Goal: Task Accomplishment & Management: Use online tool/utility

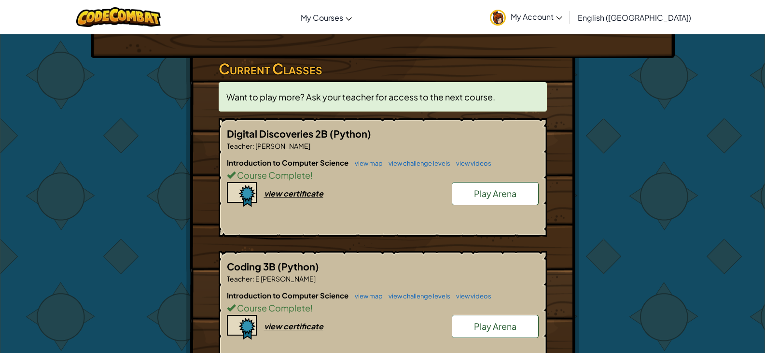
scroll to position [193, 0]
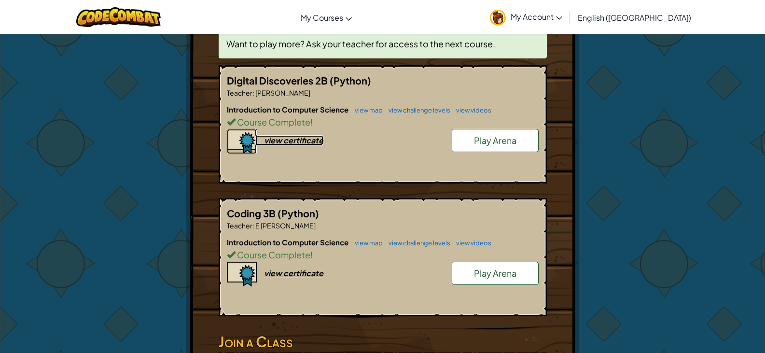
click at [294, 143] on div "view certificate" at bounding box center [293, 140] width 59 height 10
click at [299, 274] on div "view certificate" at bounding box center [293, 273] width 59 height 10
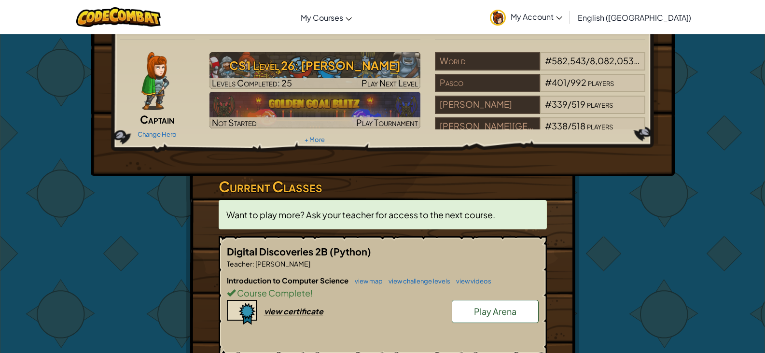
scroll to position [0, 0]
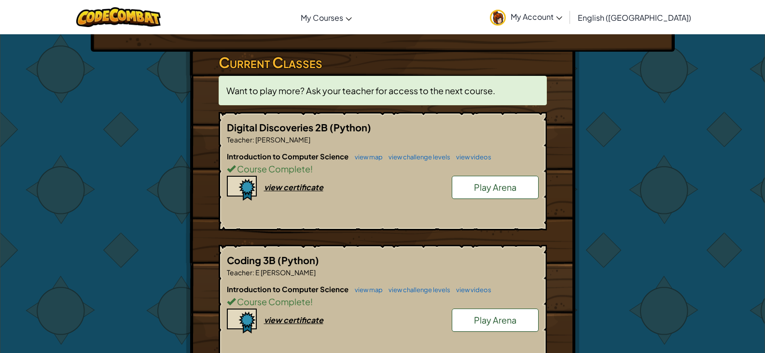
scroll to position [145, 0]
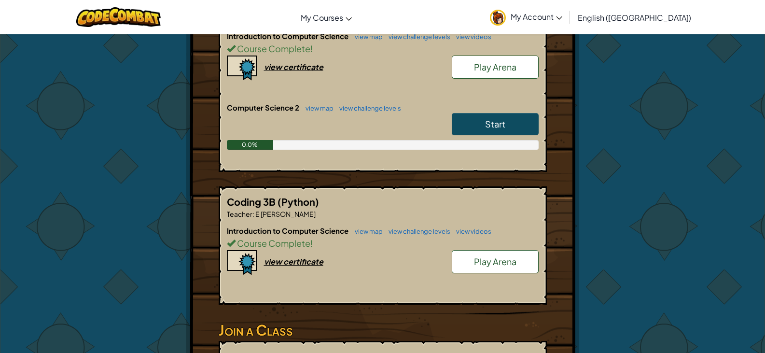
scroll to position [145, 0]
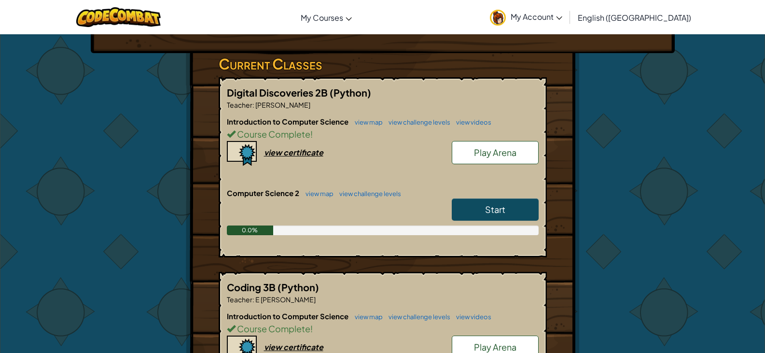
click at [518, 204] on link "Start" at bounding box center [495, 209] width 87 height 22
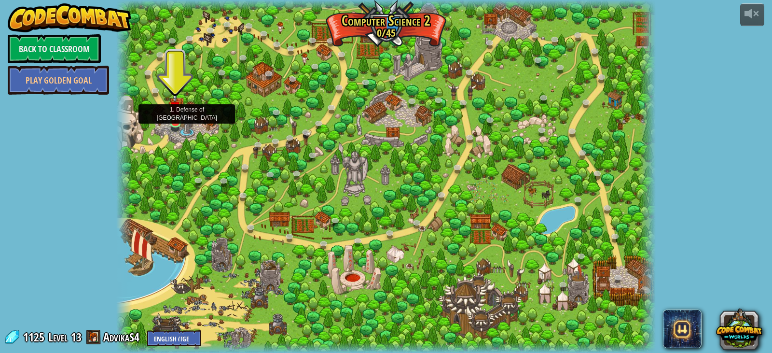
click at [174, 121] on img at bounding box center [175, 107] width 14 height 31
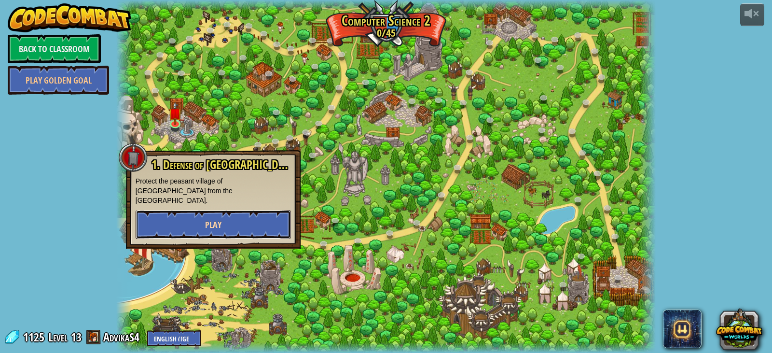
click at [242, 211] on button "Play" at bounding box center [213, 224] width 155 height 29
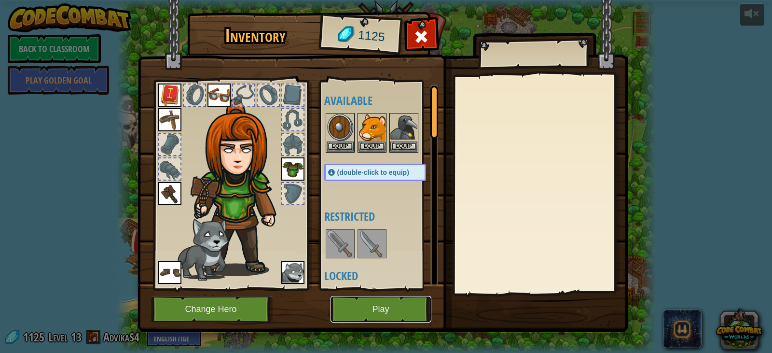
click at [391, 312] on button "Play" at bounding box center [381, 309] width 101 height 27
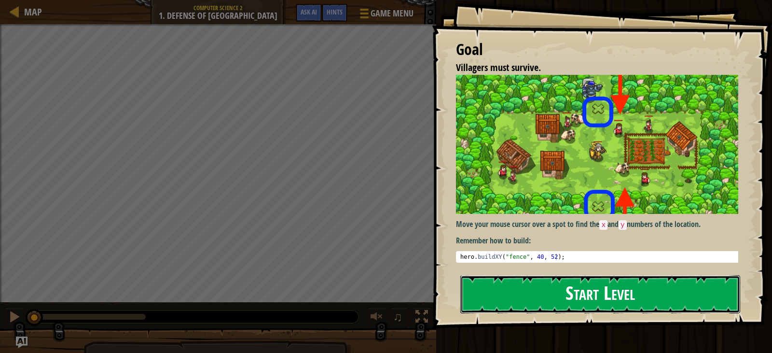
click at [539, 296] on button "Start Level" at bounding box center [600, 294] width 280 height 38
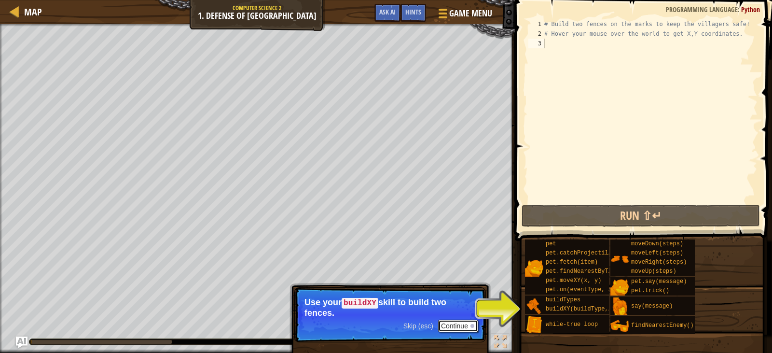
click at [456, 330] on button "Continue" at bounding box center [458, 326] width 40 height 13
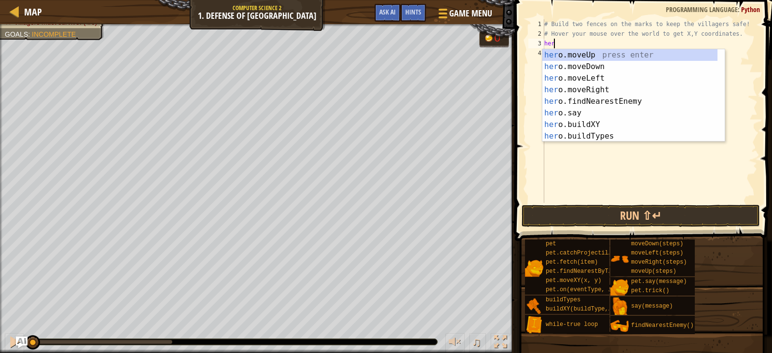
scroll to position [4, 0]
click at [618, 124] on div "hero .moveUp press enter hero .moveDown press enter hero .moveLeft press enter …" at bounding box center [629, 107] width 175 height 116
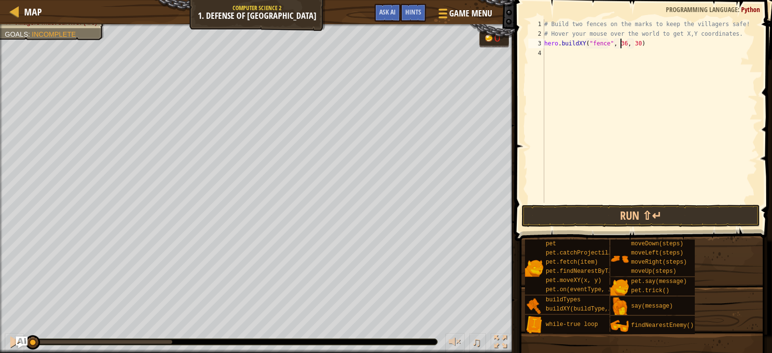
click at [621, 42] on div "# Build two fences on the marks to keep the villagers safe! # Hover your mouse …" at bounding box center [649, 120] width 215 height 203
click at [632, 45] on div "# Build two fences on the marks to keep the villagers safe! # Hover your mouse …" at bounding box center [649, 120] width 215 height 203
type textarea "hero.buildXY("fence", 40, 52)"
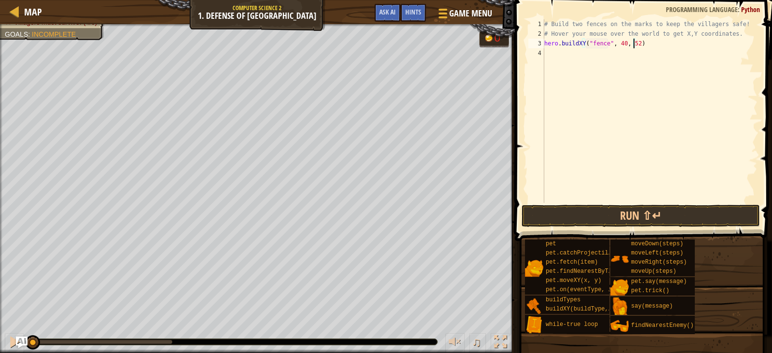
click at [565, 56] on div "# Build two fences on the marks to keep the villagers safe! # Hover your mouse …" at bounding box center [649, 120] width 215 height 203
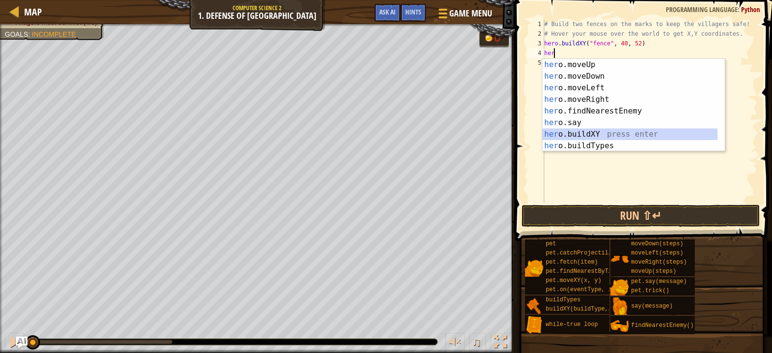
click at [609, 129] on div "her o.moveUp press enter her o.moveDown press enter her o.moveLeft press enter …" at bounding box center [629, 117] width 175 height 116
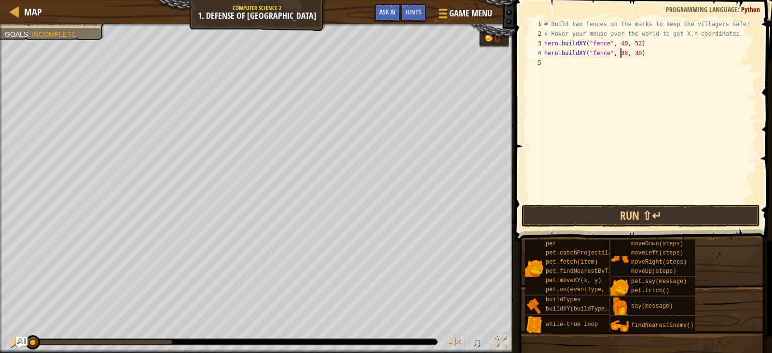
click at [619, 53] on div "# Build two fences on the marks to keep the villagers safe! # Hover your mouse …" at bounding box center [649, 120] width 215 height 203
click at [629, 50] on div "# Build two fences on the marks to keep the villagers safe! # Hover your mouse …" at bounding box center [649, 120] width 215 height 203
type textarea "hero.buildXY("fence", 40, 20)"
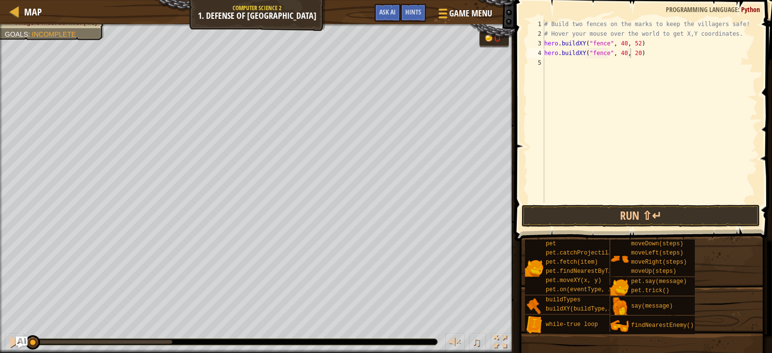
click at [686, 203] on span at bounding box center [644, 106] width 265 height 269
click at [695, 216] on button "Run ⇧↵" at bounding box center [641, 216] width 238 height 22
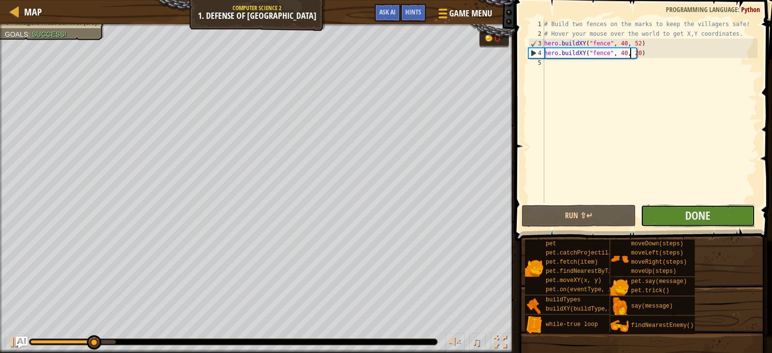
click at [737, 218] on button "Done" at bounding box center [698, 216] width 114 height 22
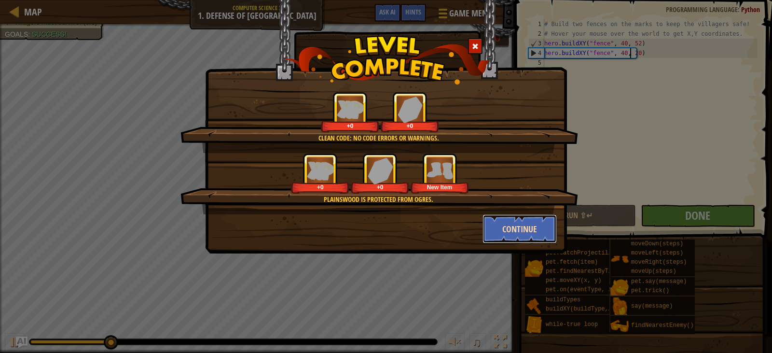
click at [524, 232] on button "Continue" at bounding box center [520, 228] width 75 height 29
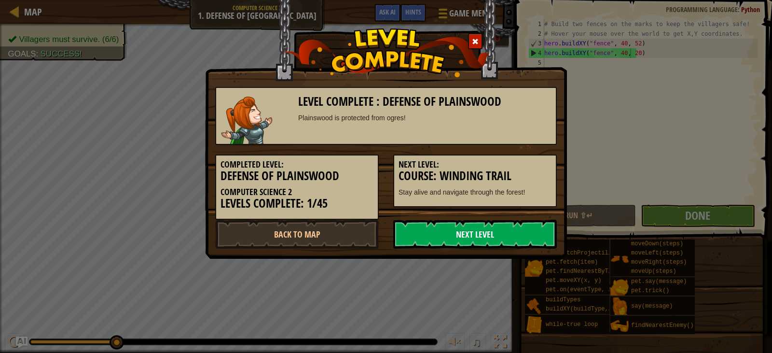
drag, startPoint x: 516, startPoint y: 229, endPoint x: 510, endPoint y: 231, distance: 6.4
click at [515, 229] on link "Next Level" at bounding box center [475, 234] width 164 height 29
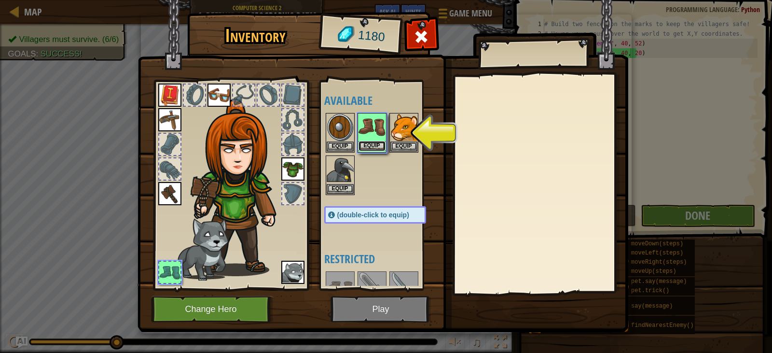
click at [376, 142] on button "Equip" at bounding box center [372, 146] width 27 height 10
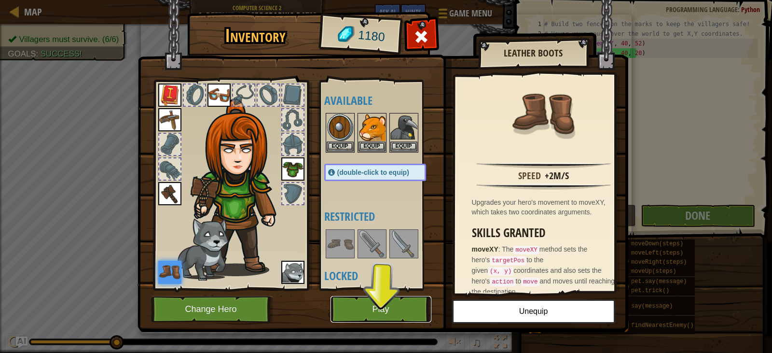
click at [376, 300] on button "Play" at bounding box center [381, 309] width 101 height 27
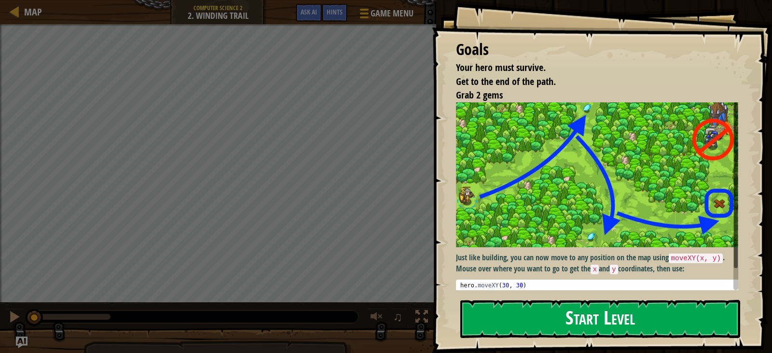
click at [645, 315] on button "Start Level" at bounding box center [600, 319] width 280 height 38
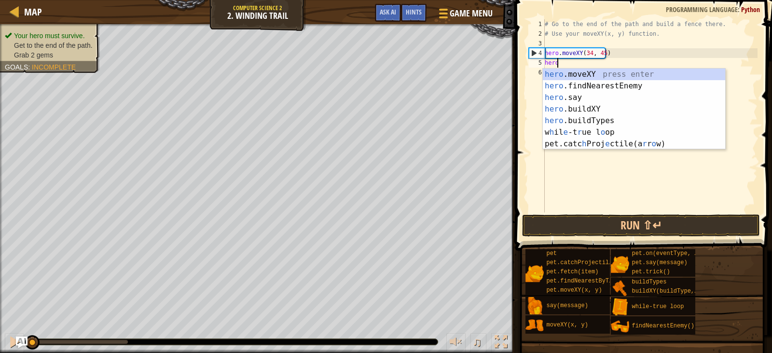
scroll to position [4, 0]
click at [671, 74] on div "hero .moveXY press enter hero .findNearestEnemy press enter hero .say press ent…" at bounding box center [634, 121] width 182 height 104
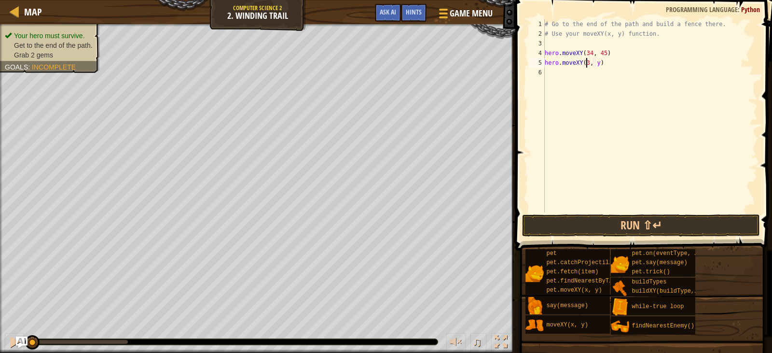
scroll to position [4, 4]
click at [598, 61] on div "# Go to the end of the path and build a fence there. # Use your moveXY(x, y) fu…" at bounding box center [650, 125] width 215 height 212
type textarea "hero.moveXY(36, 60)"
click at [570, 75] on div "# Go to the end of the path and build a fence there. # Use your moveXY(x, y) fu…" at bounding box center [650, 125] width 215 height 212
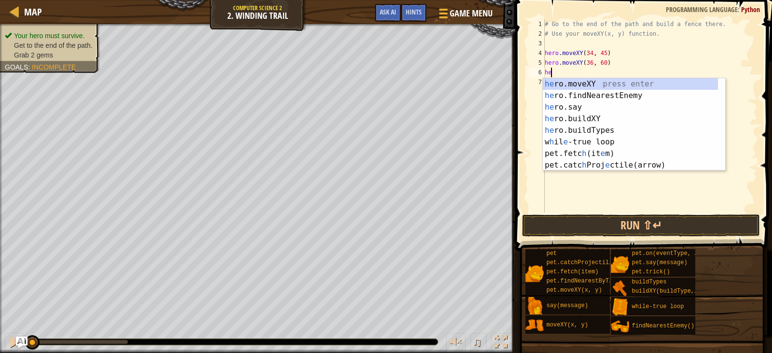
scroll to position [4, 0]
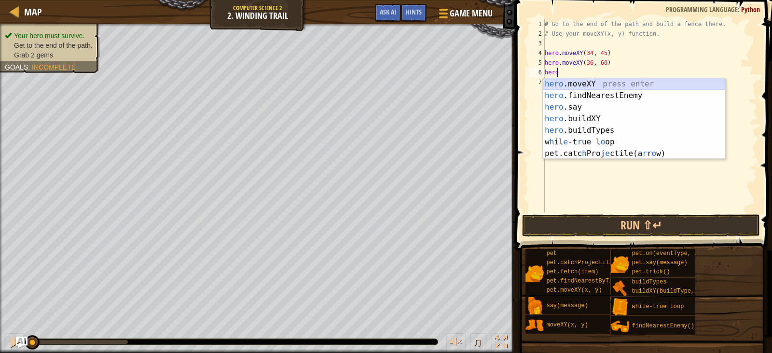
click at [609, 81] on div "hero .moveXY press enter hero .findNearestEnemy press enter hero .say press ent…" at bounding box center [634, 130] width 182 height 104
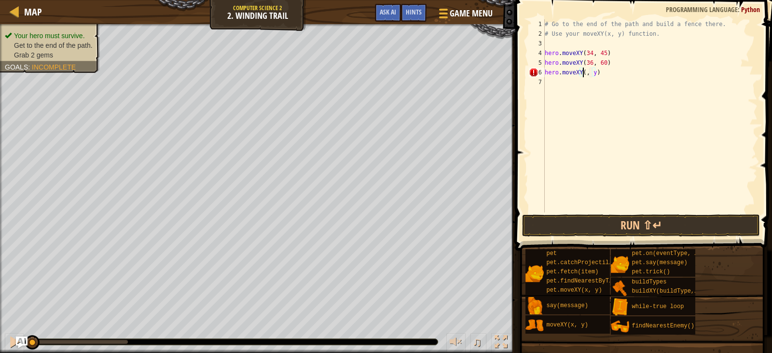
scroll to position [4, 4]
click at [598, 77] on div "# Go to the end of the path and build a fence there. # Use your moveXY(x, y) fu…" at bounding box center [650, 125] width 215 height 212
type textarea "hero.moveXY(48, 22)"
click at [550, 80] on div "# Go to the end of the path and build a fence there. # Use your moveXY(x, y) fu…" at bounding box center [650, 125] width 215 height 212
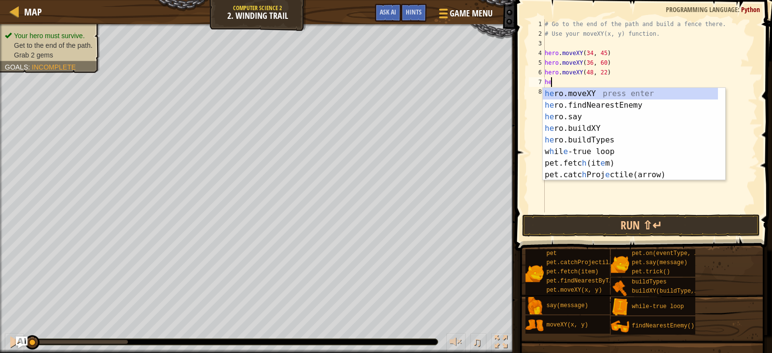
scroll to position [4, 0]
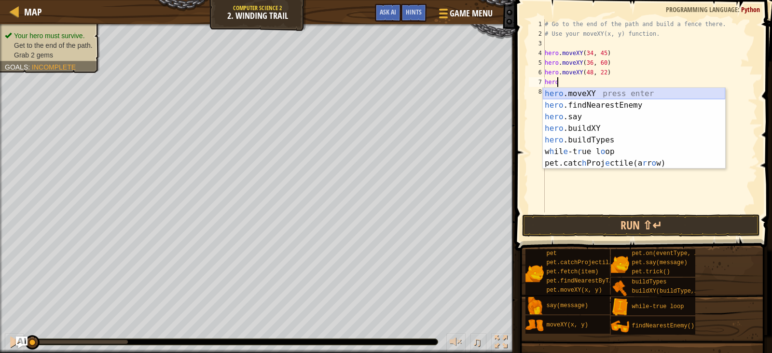
click at [575, 92] on div "hero .moveXY press enter hero .findNearestEnemy press enter hero .say press ent…" at bounding box center [634, 140] width 182 height 104
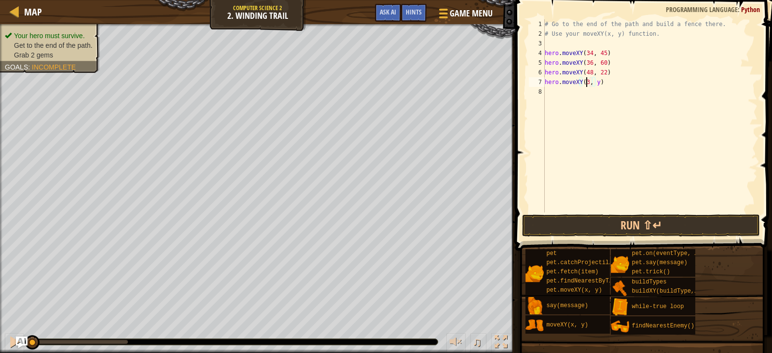
scroll to position [4, 4]
click at [597, 81] on div "# Go to the end of the path and build a fence there. # Use your moveXY(x, y) fu…" at bounding box center [650, 125] width 215 height 212
type textarea "hero.moveXY(37,13)"
click at [581, 93] on div "# Go to the end of the path and build a fence there. # Use your moveXY(x, y) fu…" at bounding box center [650, 125] width 215 height 212
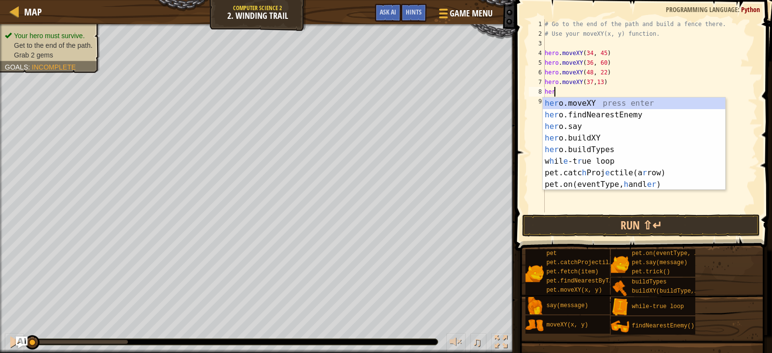
scroll to position [4, 0]
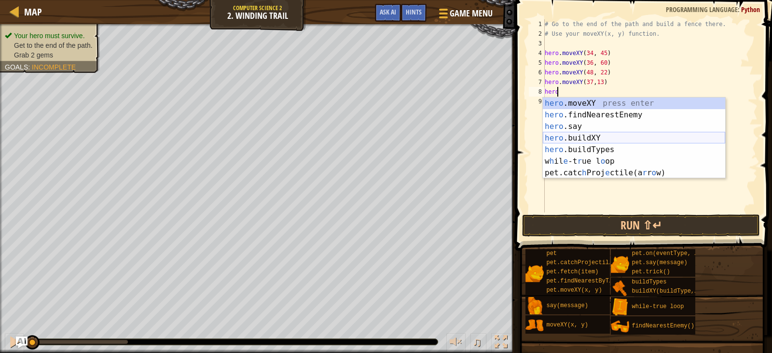
click at [607, 140] on div "hero .moveXY press enter hero .findNearestEnemy press enter hero .say press ent…" at bounding box center [634, 149] width 182 height 104
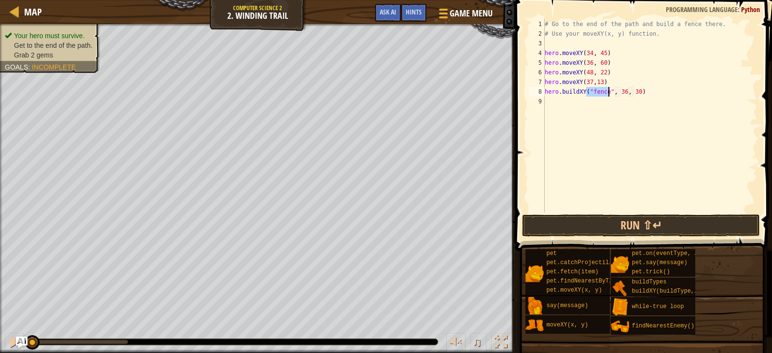
click at [621, 92] on div "# Go to the end of the path and build a fence there. # Use your moveXY(x, y) fu…" at bounding box center [650, 125] width 215 height 212
click at [637, 90] on div "# Go to the end of the path and build a fence there. # Use your moveXY(x, y) fu…" at bounding box center [650, 125] width 215 height 212
click at [666, 227] on button "Run ⇧↵" at bounding box center [640, 225] width 237 height 22
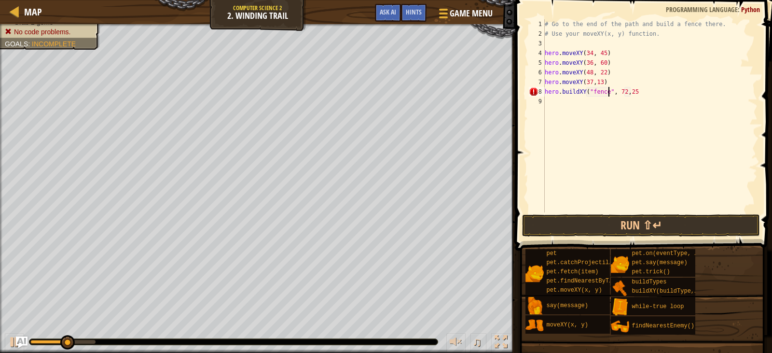
click at [609, 93] on div "# Go to the end of the path and build a fence there. # Use your moveXY(x, y) fu…" at bounding box center [650, 125] width 215 height 212
type textarea "hero.buildXY("fence"), 72,25"
click at [671, 223] on button "Run ⇧↵" at bounding box center [640, 225] width 237 height 22
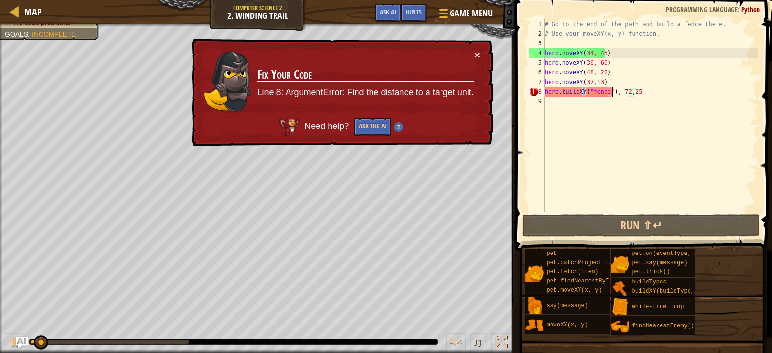
click at [659, 94] on div "# Go to the end of the path and build a fence there. # Use your moveXY(x, y) fu…" at bounding box center [650, 125] width 215 height 212
drag, startPoint x: 659, startPoint y: 94, endPoint x: 549, endPoint y: 92, distance: 109.6
click at [549, 92] on div "# Go to the end of the path and build a fence there. # Use your moveXY(x, y) fu…" at bounding box center [650, 125] width 215 height 212
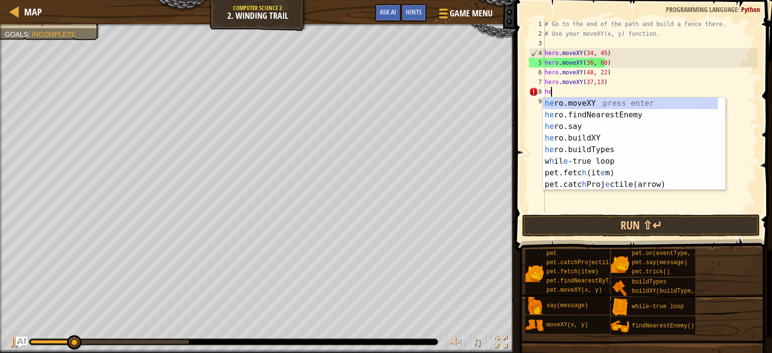
scroll to position [4, 0]
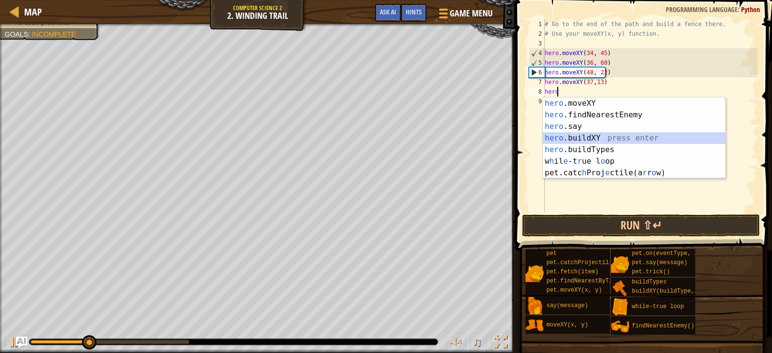
click at [603, 135] on div "hero .moveXY press enter hero .findNearestEnemy press enter hero .say press ent…" at bounding box center [634, 149] width 182 height 104
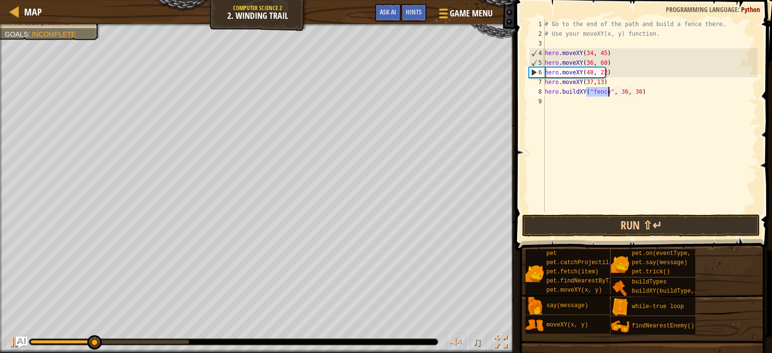
click at [620, 93] on div "# Go to the end of the path and build a fence there. # Use your moveXY(x, y) fu…" at bounding box center [650, 125] width 215 height 212
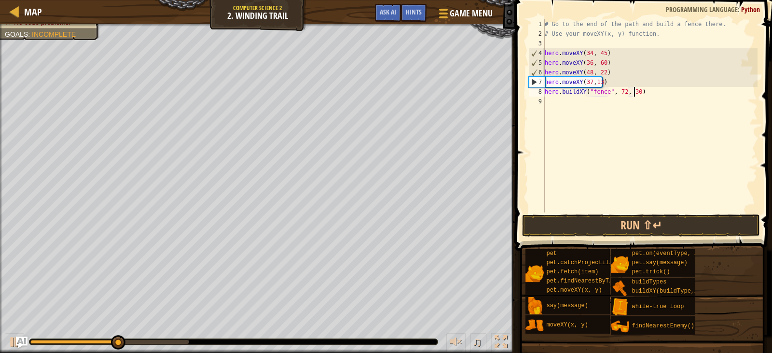
click at [634, 91] on div "# Go to the end of the path and build a fence there. # Use your moveXY(x, y) fu…" at bounding box center [650, 125] width 215 height 212
type textarea "hero.buildXY("fence", 72, 25)"
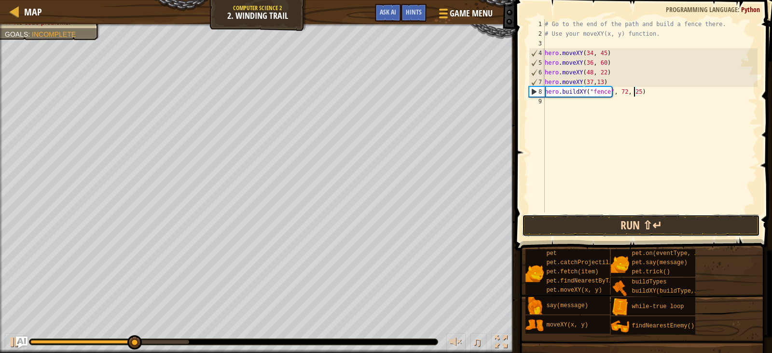
click at [655, 227] on button "Run ⇧↵" at bounding box center [640, 225] width 237 height 22
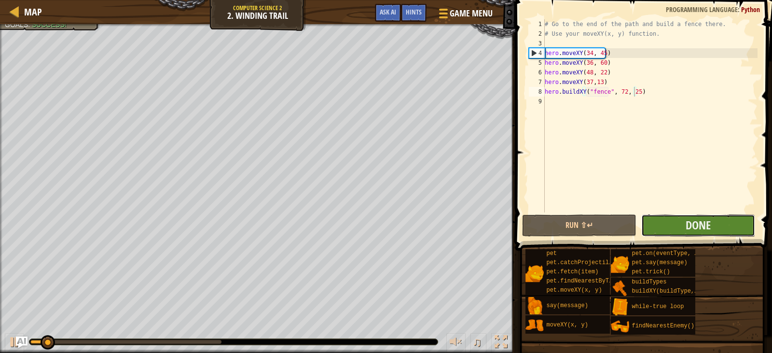
click at [698, 216] on button "Done" at bounding box center [698, 225] width 114 height 22
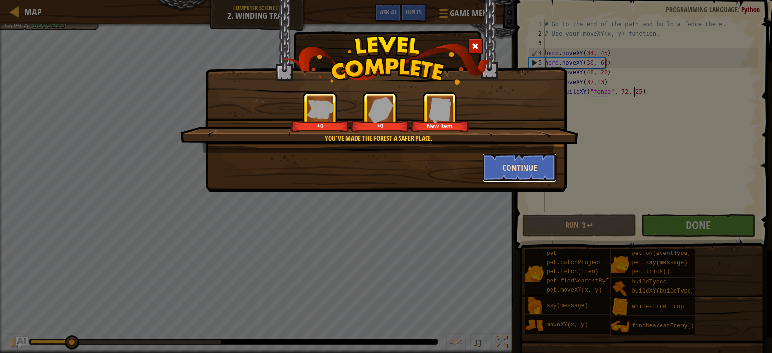
click at [522, 157] on button "Continue" at bounding box center [520, 167] width 75 height 29
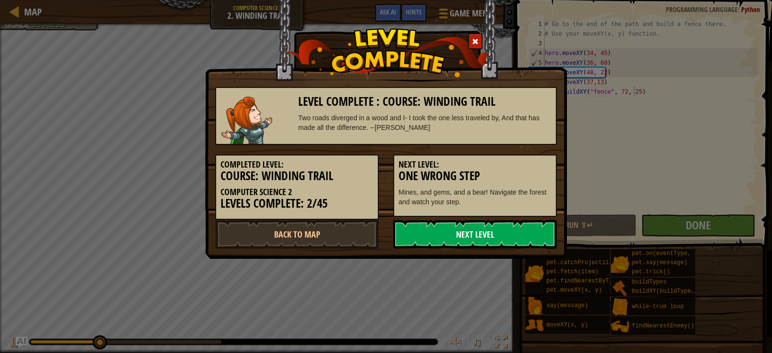
click at [496, 227] on link "Next Level" at bounding box center [475, 234] width 164 height 29
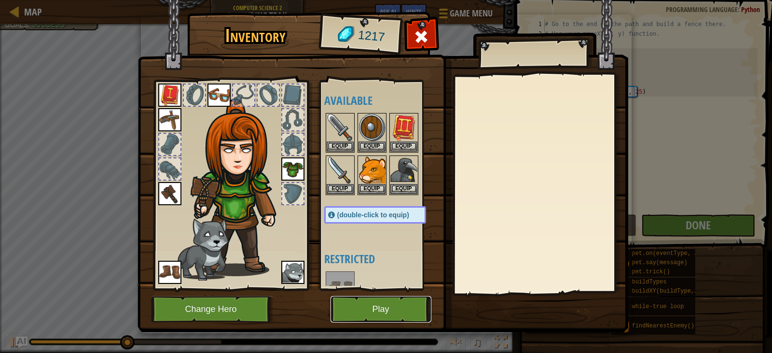
click at [393, 306] on button "Play" at bounding box center [381, 309] width 101 height 27
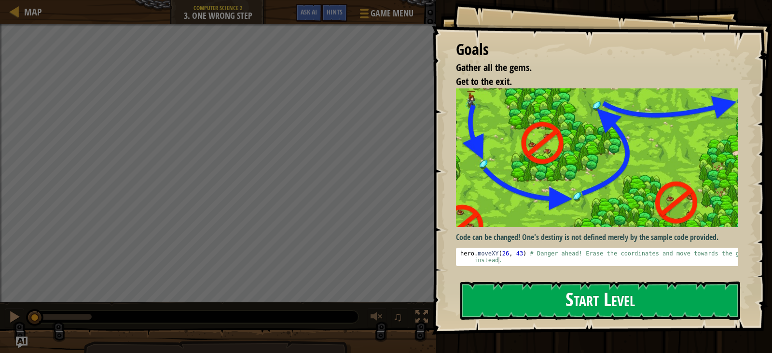
click at [595, 312] on button "Start Level" at bounding box center [600, 300] width 280 height 38
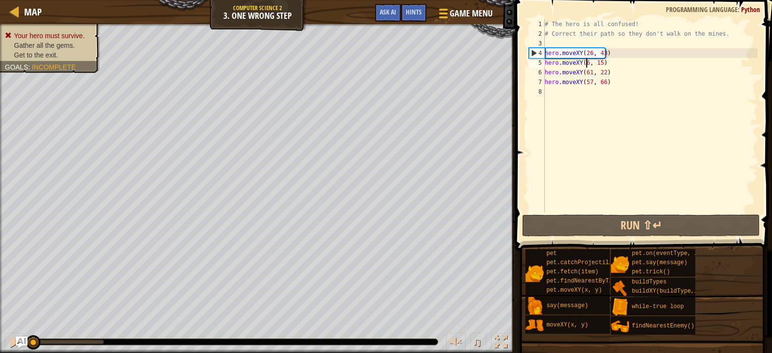
click at [585, 67] on div "# The hero is all confused! # Correct their path so they don't walk on the mine…" at bounding box center [650, 125] width 215 height 212
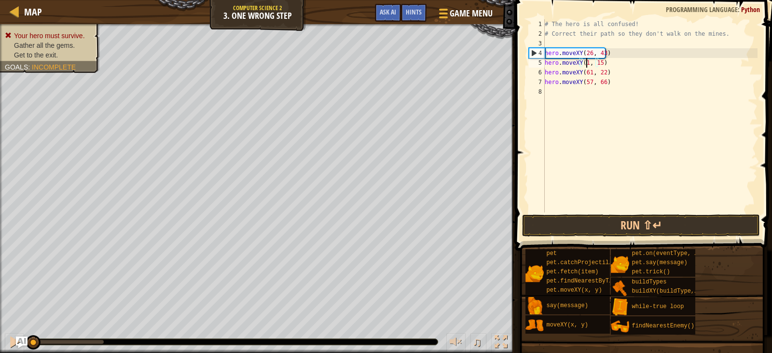
scroll to position [4, 4]
click at [601, 64] on div "# The hero is all confused! # Correct their path so they don't walk on the mine…" at bounding box center [650, 125] width 215 height 212
click at [586, 73] on div "# The hero is all confused! # Correct their path so they don't walk on the mine…" at bounding box center [650, 125] width 215 height 212
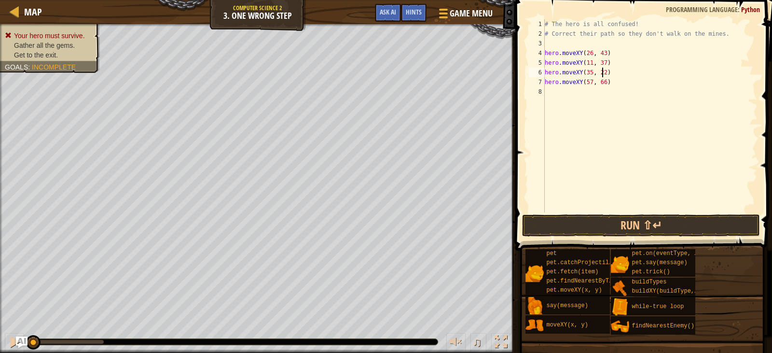
click at [602, 73] on div "# The hero is all confused! # Correct their path so they don't walk on the mine…" at bounding box center [650, 125] width 215 height 212
click at [588, 84] on div "# The hero is all confused! # Correct their path so they don't walk on the mine…" at bounding box center [650, 125] width 215 height 212
click at [598, 81] on div "# The hero is all confused! # Correct their path so they don't walk on the mine…" at bounding box center [650, 125] width 215 height 212
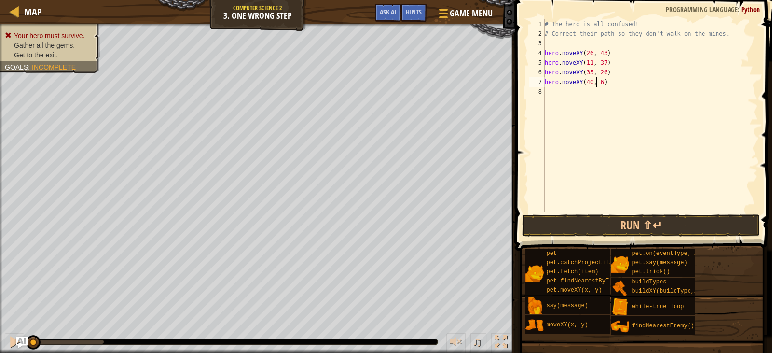
type textarea "hero.moveXY(40, 56)"
click at [613, 80] on div "# The hero is all confused! # Correct their path so they don't walk on the mine…" at bounding box center [650, 125] width 215 height 212
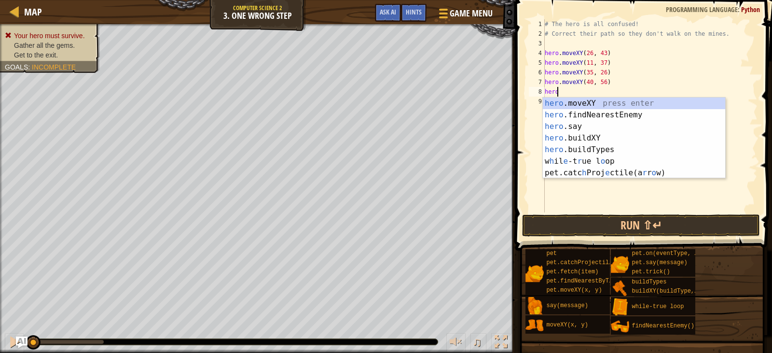
scroll to position [4, 0]
click at [608, 103] on div "hero .moveXY press enter hero .findNearestEnemy press enter hero .say press ent…" at bounding box center [634, 149] width 182 height 104
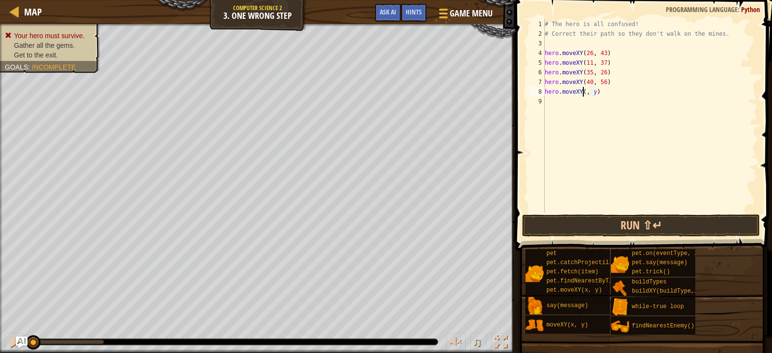
scroll to position [4, 4]
click at [598, 90] on div "# The hero is all confused! # Correct their path so they don't walk on the mine…" at bounding box center [650, 125] width 215 height 212
click at [598, 227] on button "Run ⇧↵" at bounding box center [640, 225] width 237 height 22
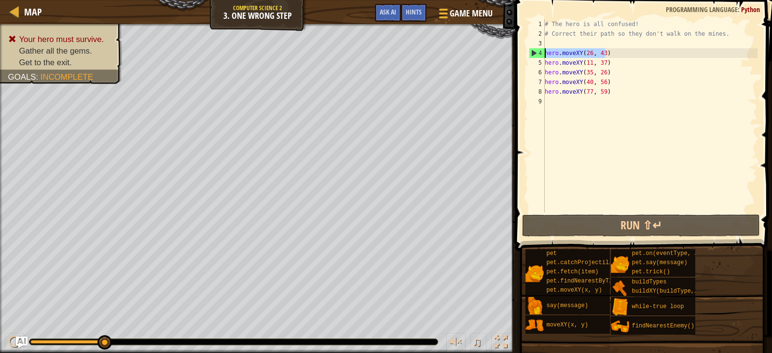
drag, startPoint x: 614, startPoint y: 52, endPoint x: 541, endPoint y: 53, distance: 73.9
click at [541, 53] on div "hero.moveXY(77, 59) 1 2 3 4 5 6 7 8 9 # The hero is all confused! # Correct the…" at bounding box center [642, 115] width 231 height 193
type textarea "hero.moveXY(26, 43)"
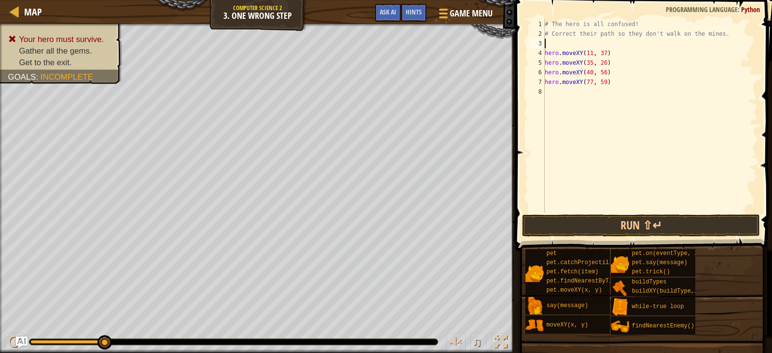
type textarea "# Correct their path so they don't walk on the mines."
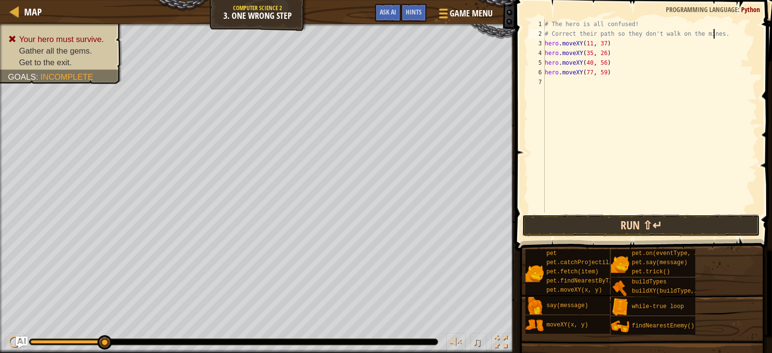
click at [674, 223] on button "Run ⇧↵" at bounding box center [640, 225] width 237 height 22
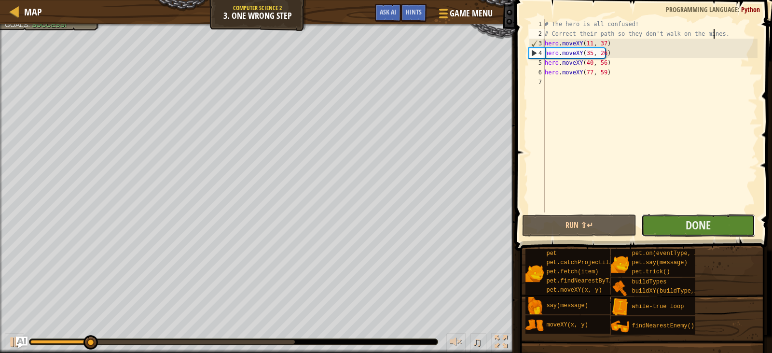
click at [726, 221] on button "Done" at bounding box center [698, 225] width 114 height 22
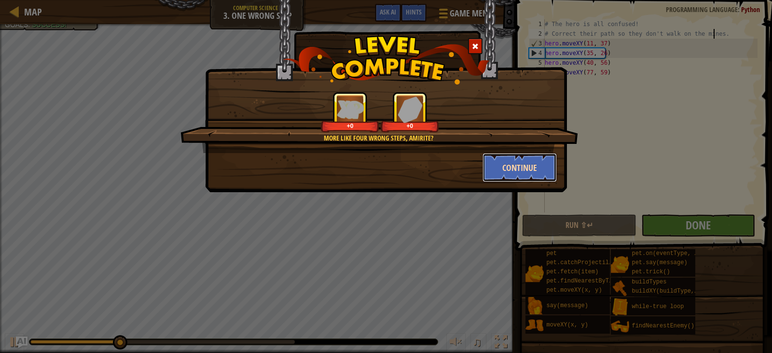
click at [542, 166] on button "Continue" at bounding box center [520, 167] width 75 height 29
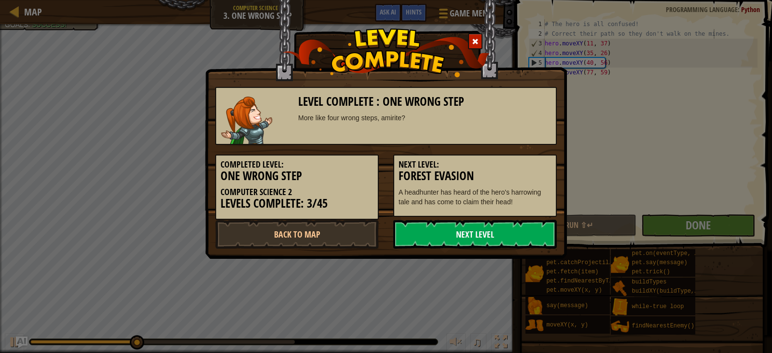
click at [512, 231] on link "Next Level" at bounding box center [475, 234] width 164 height 29
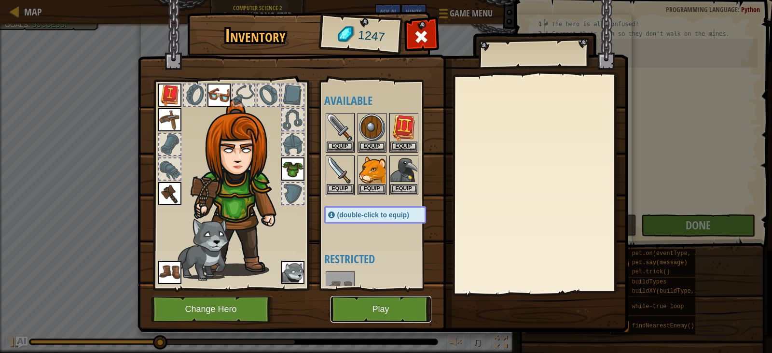
click at [383, 303] on button "Play" at bounding box center [381, 309] width 101 height 27
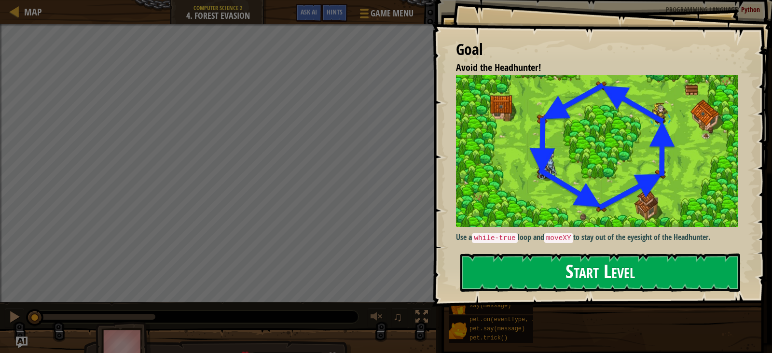
click at [720, 255] on button "Start Level" at bounding box center [600, 272] width 280 height 38
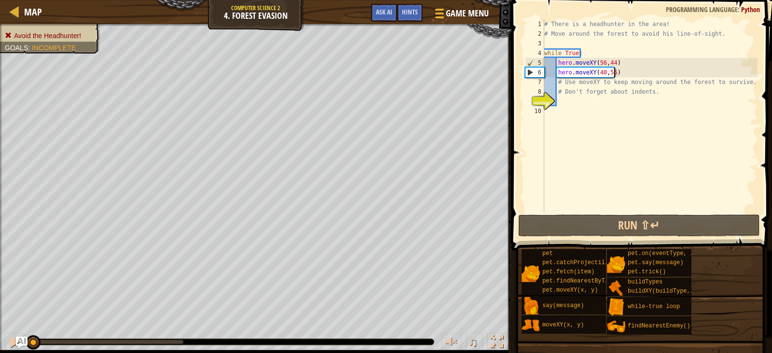
click at [621, 73] on div "# There is a headhunter in the area! # Move around the forest to avoid his line…" at bounding box center [649, 125] width 215 height 212
type textarea "# Use moveXY to keep moving around the forest to survive."
click at [586, 107] on div "# There is a headhunter in the area! # Move around the forest to avoid his line…" at bounding box center [649, 125] width 215 height 212
click at [588, 99] on div "# There is a headhunter in the area! # Move around the forest to avoid his line…" at bounding box center [649, 125] width 215 height 212
click at [616, 71] on div "# There is a headhunter in the area! # Move around the forest to avoid his line…" at bounding box center [649, 125] width 215 height 212
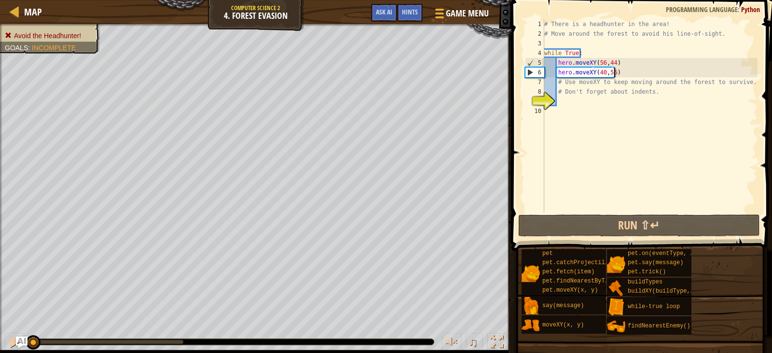
type textarea "hero.moveXY(40,56)"
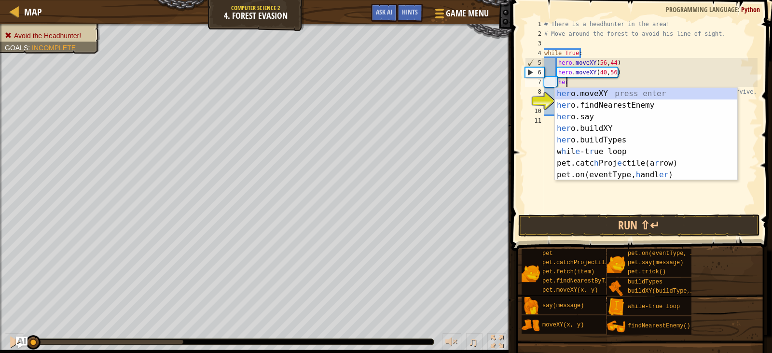
scroll to position [4, 1]
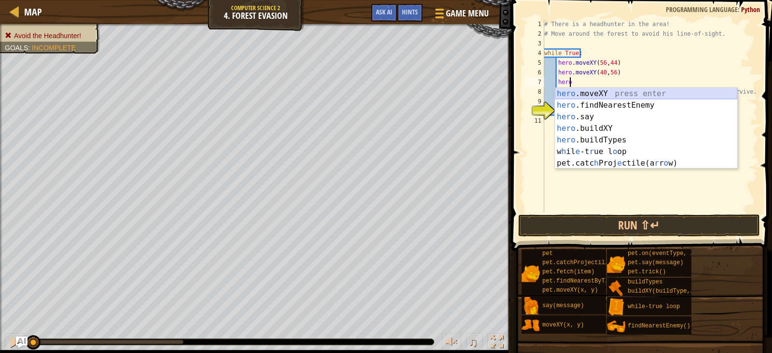
click at [626, 94] on div "hero .moveXY press enter hero .findNearestEnemy press enter hero .say press ent…" at bounding box center [646, 140] width 182 height 104
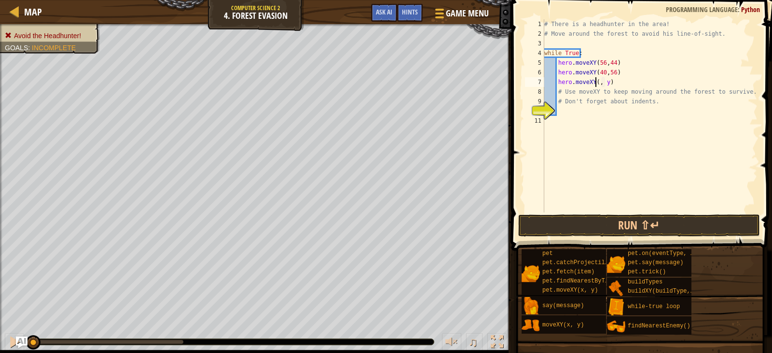
scroll to position [4, 4]
click at [610, 83] on div "# There is a headhunter in the area! # Move around the forest to avoid his line…" at bounding box center [649, 125] width 215 height 212
type textarea "hero.moveXY(24, 44)"
click at [635, 80] on div "# There is a headhunter in the area! # Move around the forest to avoid his line…" at bounding box center [649, 125] width 215 height 212
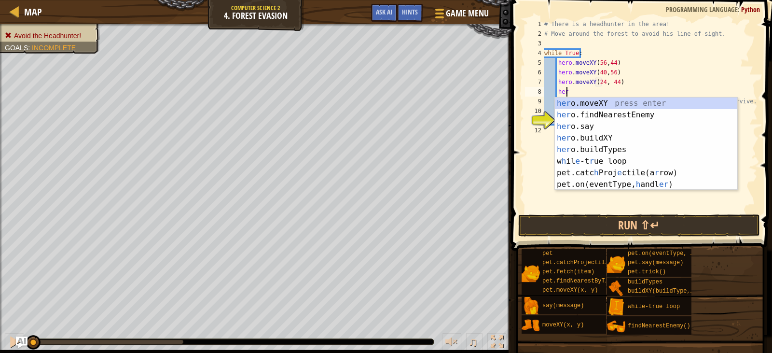
scroll to position [4, 1]
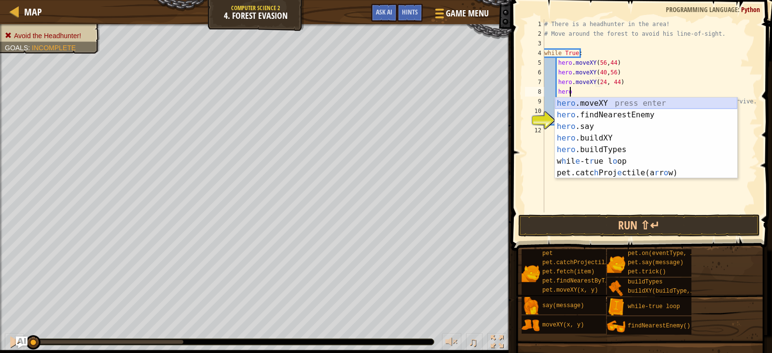
click at [620, 100] on div "hero .moveXY press enter hero .findNearestEnemy press enter hero .say press ent…" at bounding box center [646, 149] width 182 height 104
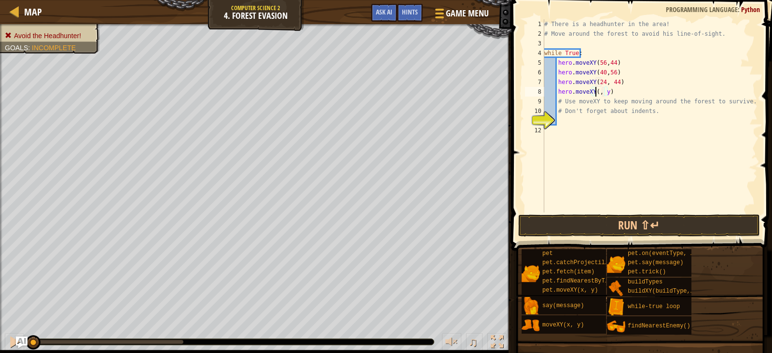
scroll to position [4, 4]
click at [611, 93] on div "# There is a headhunter in the area! # Move around the forest to avoid his line…" at bounding box center [649, 125] width 215 height 212
type textarea "hero.moveXY(24, 25)"
click at [622, 91] on div "# There is a headhunter in the area! # Move around the forest to avoid his line…" at bounding box center [649, 125] width 215 height 212
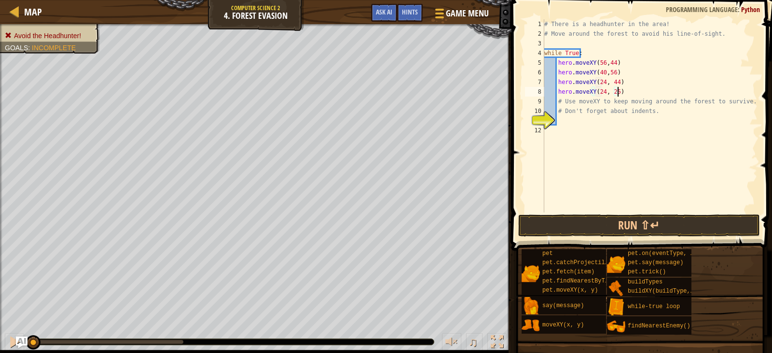
scroll to position [4, 0]
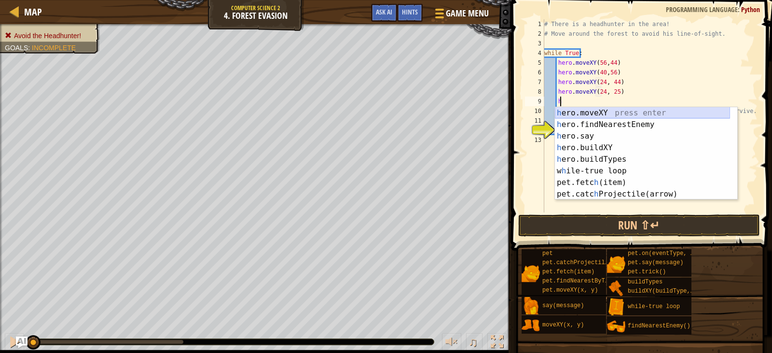
click at [630, 114] on div "h ero.moveXY press enter h ero.findNearestEnemy press enter h ero.say press ent…" at bounding box center [642, 165] width 175 height 116
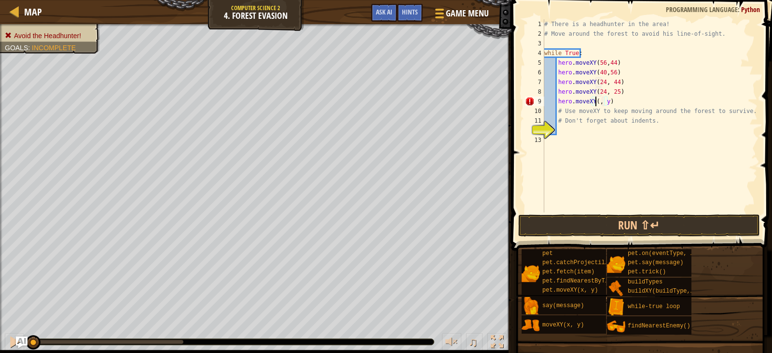
scroll to position [4, 4]
click at [611, 103] on div "# There is a headhunter in the area! # Move around the forest to avoid his line…" at bounding box center [649, 125] width 215 height 212
type textarea "hero.moveXY(40, 13)"
click at [645, 101] on div "# There is a headhunter in the area! # Move around the forest to avoid his line…" at bounding box center [649, 125] width 215 height 212
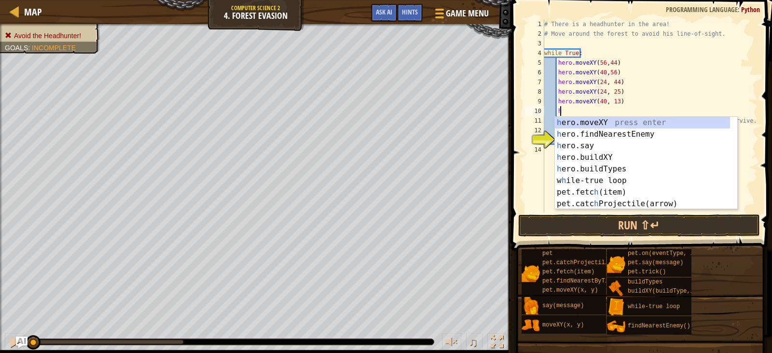
scroll to position [4, 1]
click at [650, 121] on div "her o.moveXY press enter her o.findNearestEnemy press enter her o.say press ent…" at bounding box center [646, 175] width 182 height 116
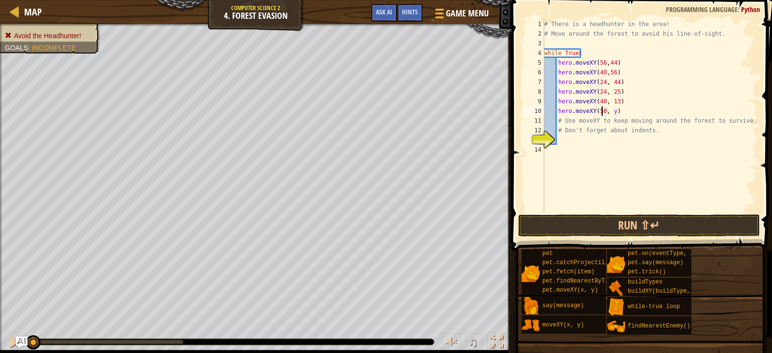
scroll to position [4, 4]
click at [610, 113] on div "# There is a headhunter in the area! # Move around the forest to avoid his line…" at bounding box center [649, 125] width 215 height 212
click at [620, 111] on div "# There is a headhunter in the area! # Move around the forest to avoid his line…" at bounding box center [649, 125] width 215 height 212
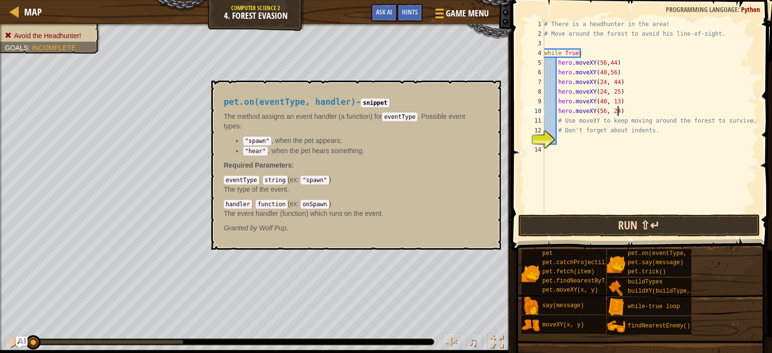
type textarea "hero.moveXY(56, 24)"
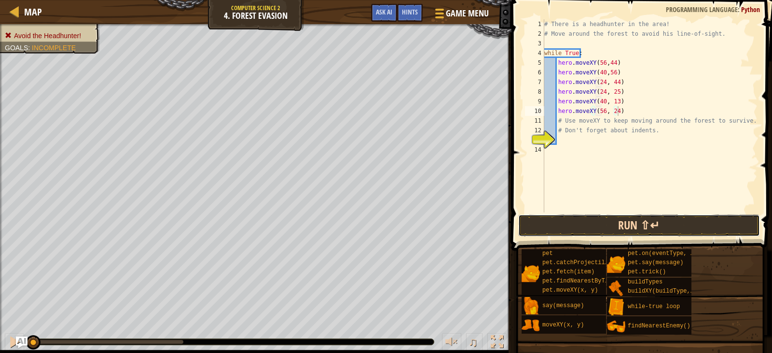
click at [667, 225] on button "Run ⇧↵" at bounding box center [639, 225] width 242 height 22
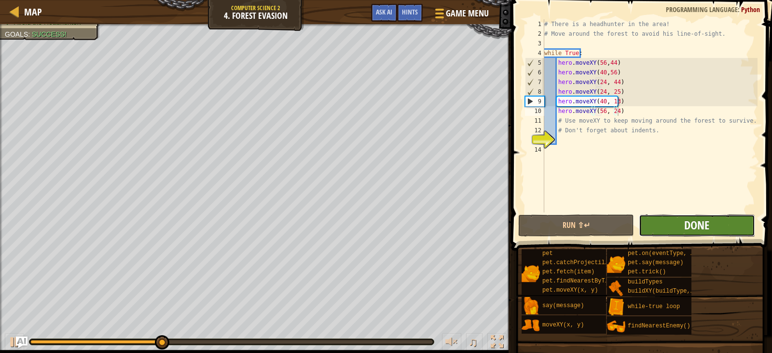
click at [697, 226] on span "Done" at bounding box center [696, 224] width 25 height 15
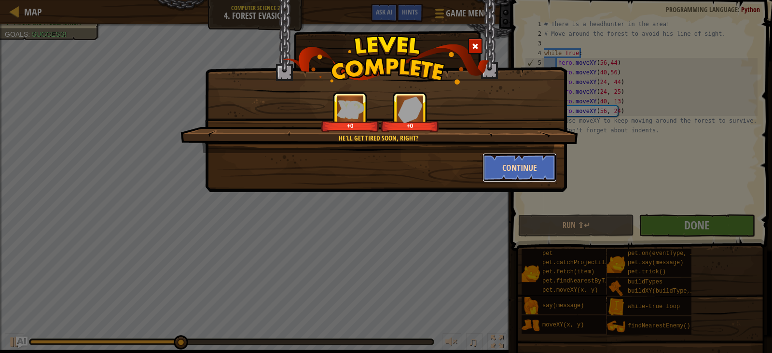
click at [528, 174] on button "Continue" at bounding box center [520, 167] width 75 height 29
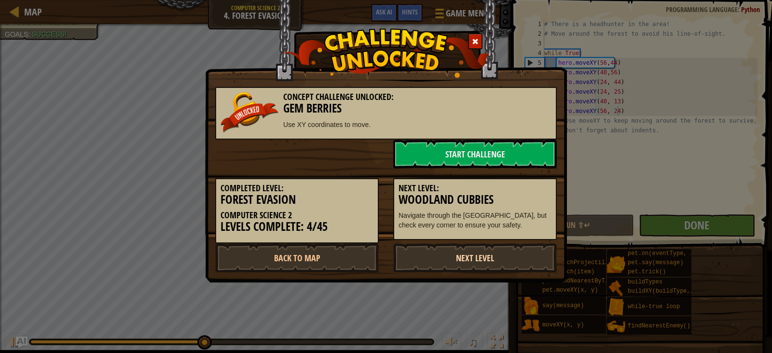
click at [477, 258] on link "Next Level" at bounding box center [475, 257] width 164 height 29
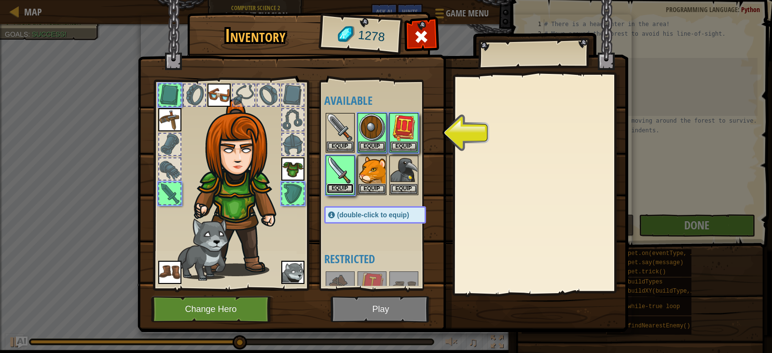
click at [343, 185] on button "Equip" at bounding box center [340, 188] width 27 height 10
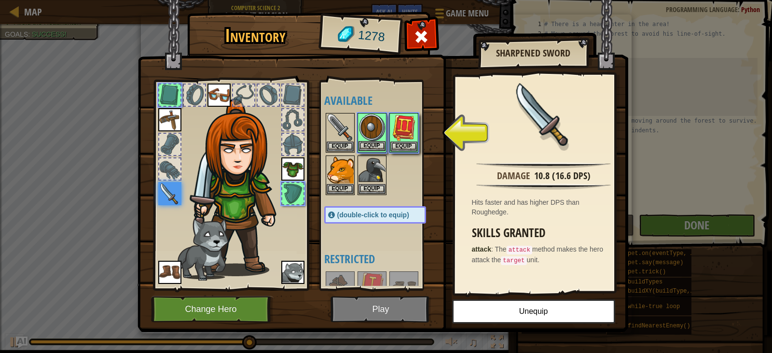
click at [369, 139] on img at bounding box center [372, 127] width 27 height 27
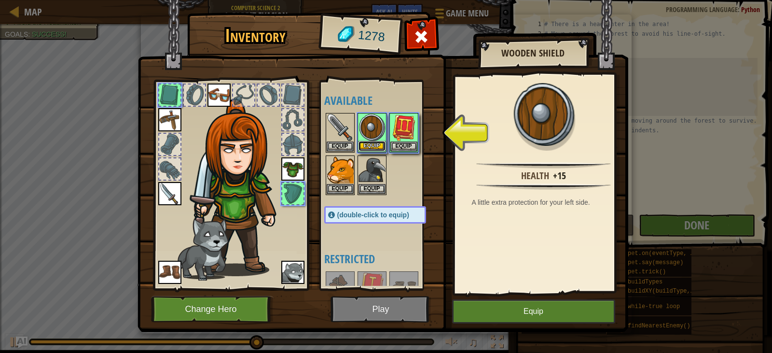
click at [374, 142] on button "Equip" at bounding box center [372, 146] width 27 height 10
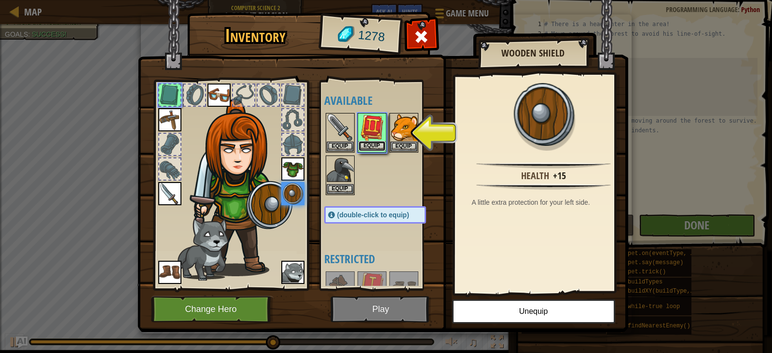
click at [371, 145] on button "Equip" at bounding box center [372, 146] width 27 height 10
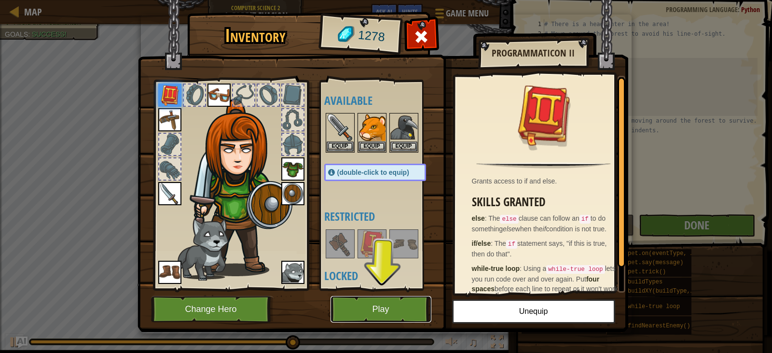
click at [389, 303] on button "Play" at bounding box center [381, 309] width 101 height 27
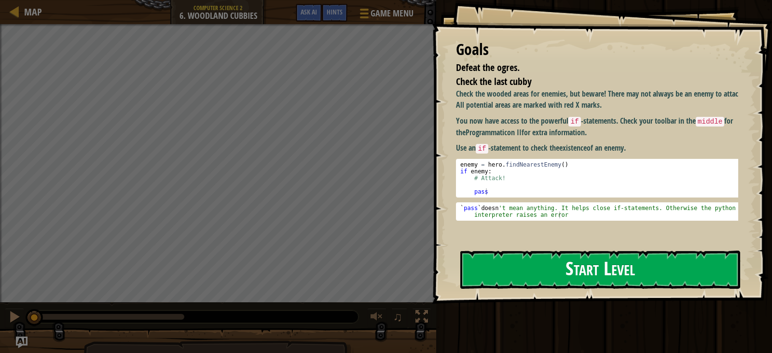
click at [625, 256] on button "Start Level" at bounding box center [600, 269] width 280 height 38
